Goal: Information Seeking & Learning: Learn about a topic

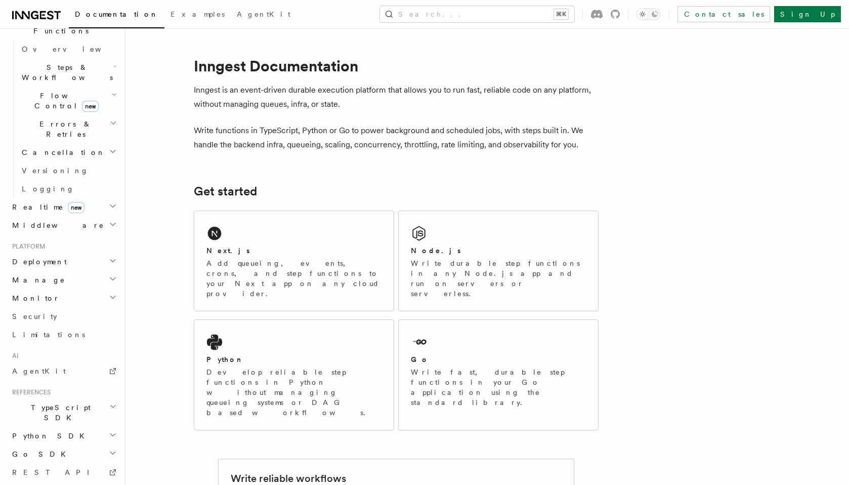
scroll to position [325, 0]
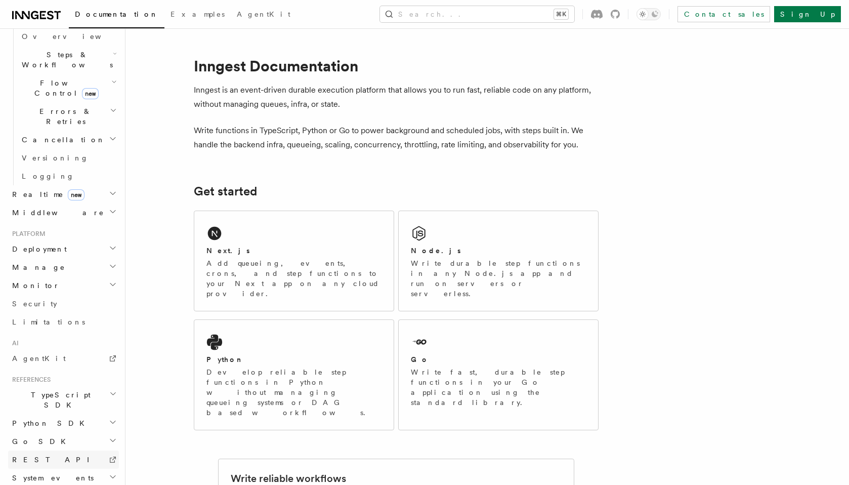
click at [49, 450] on link "REST API" at bounding box center [63, 459] width 111 height 18
click at [118, 414] on h2 "Python SDK" at bounding box center [63, 423] width 111 height 18
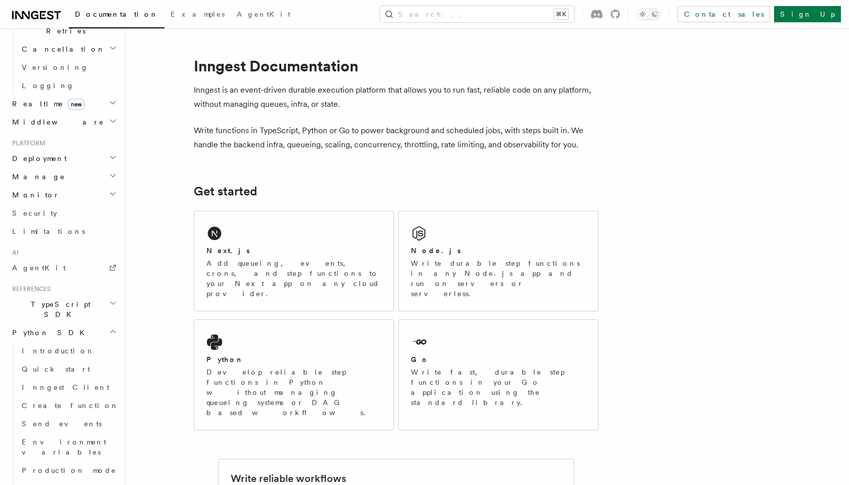
scroll to position [417, 0]
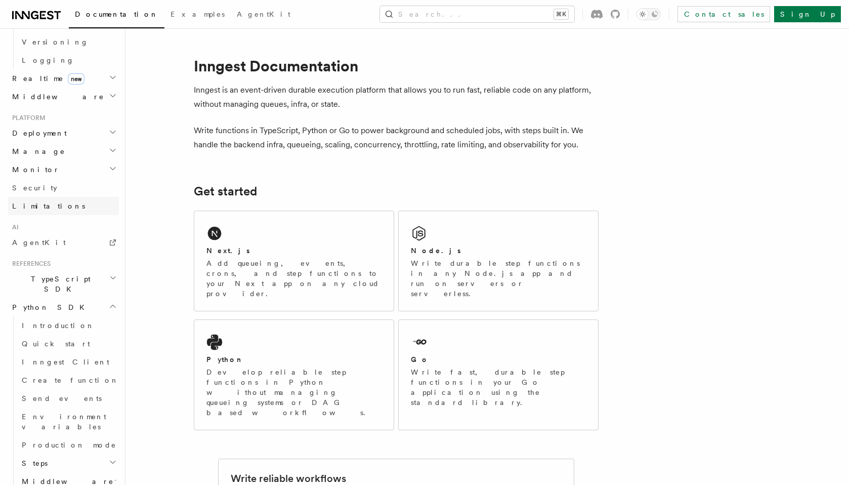
click at [57, 197] on link "Limitations" at bounding box center [63, 206] width 111 height 18
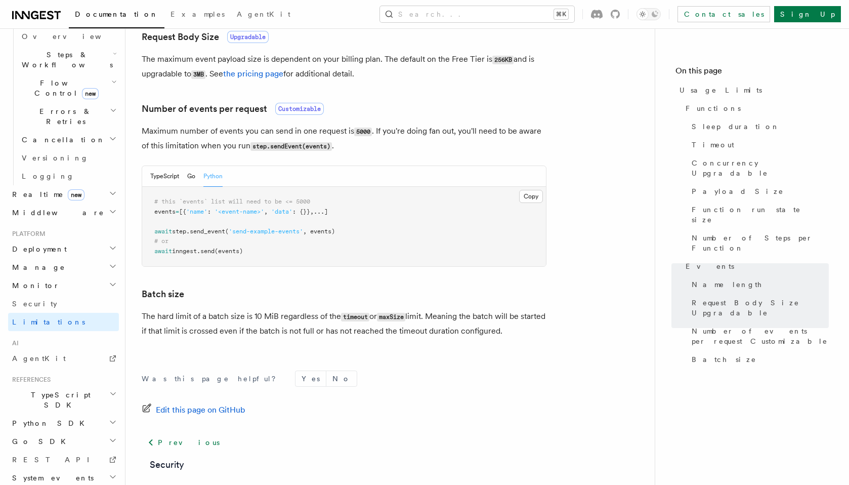
scroll to position [951, 0]
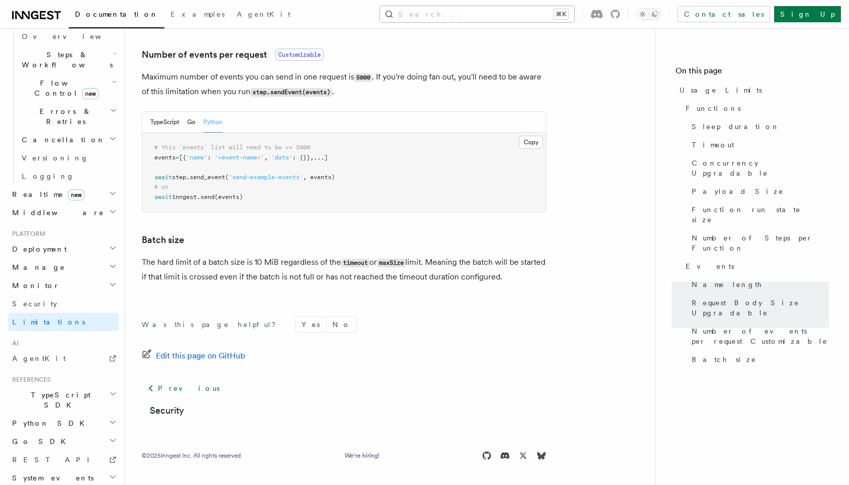
click at [498, 14] on button "Search... ⌘K" at bounding box center [477, 14] width 194 height 16
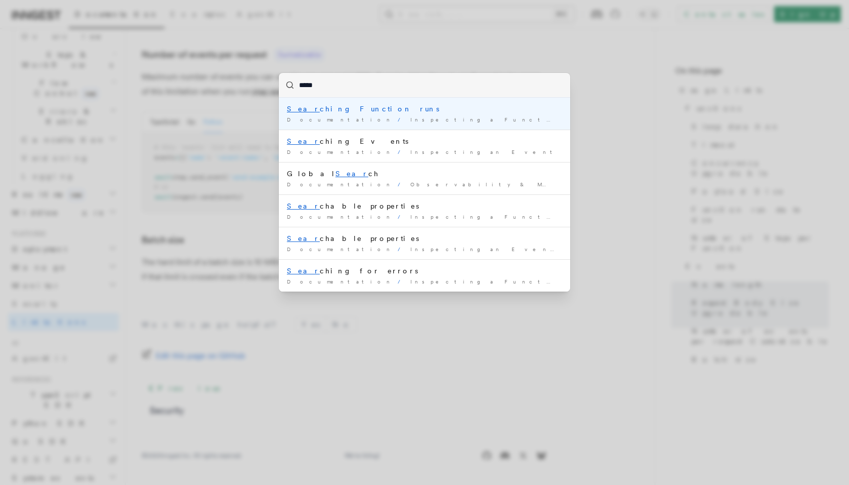
type input "******"
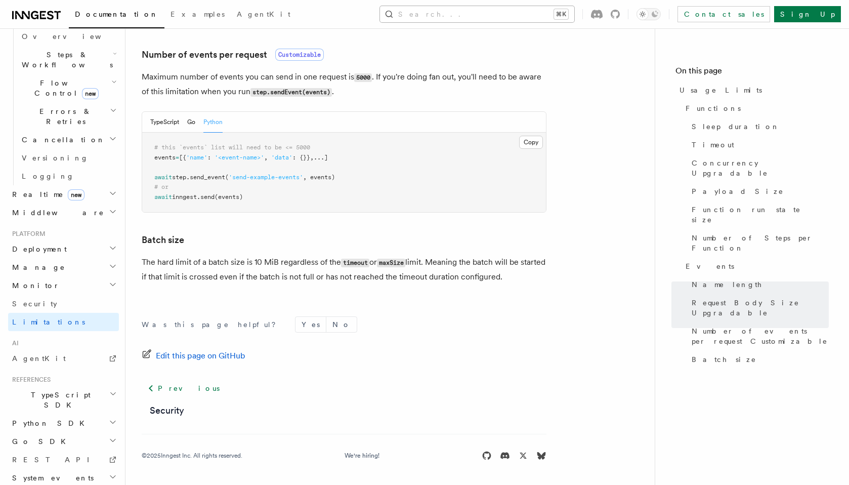
click at [480, 13] on button "Search... ⌘K" at bounding box center [477, 14] width 194 height 16
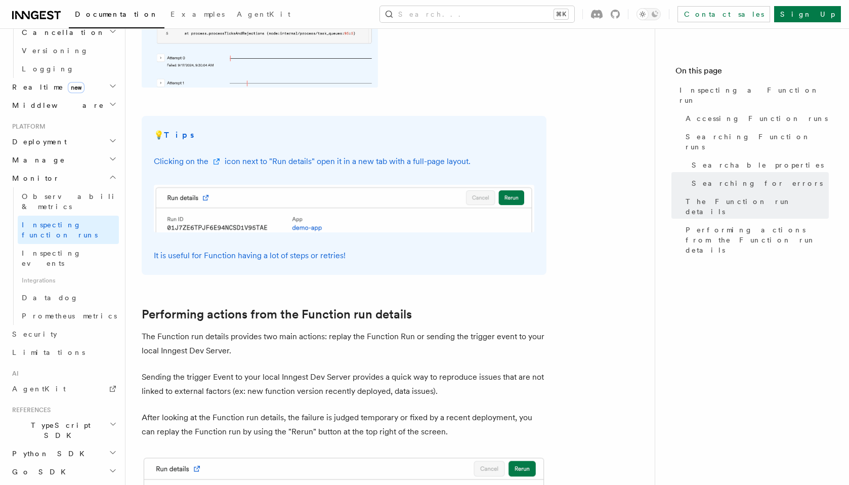
scroll to position [2581, 0]
